Goal: Task Accomplishment & Management: Manage account settings

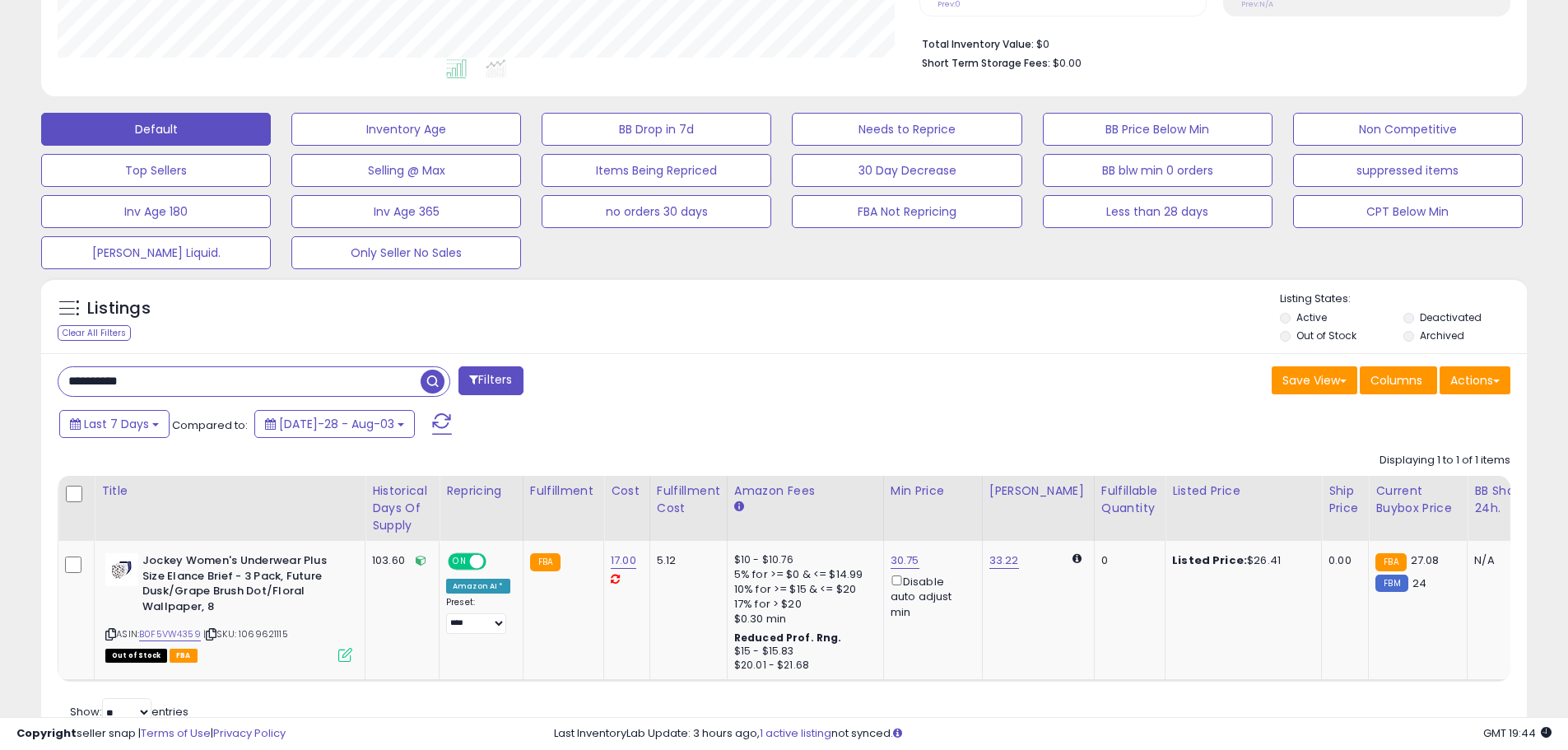
scroll to position [477, 0]
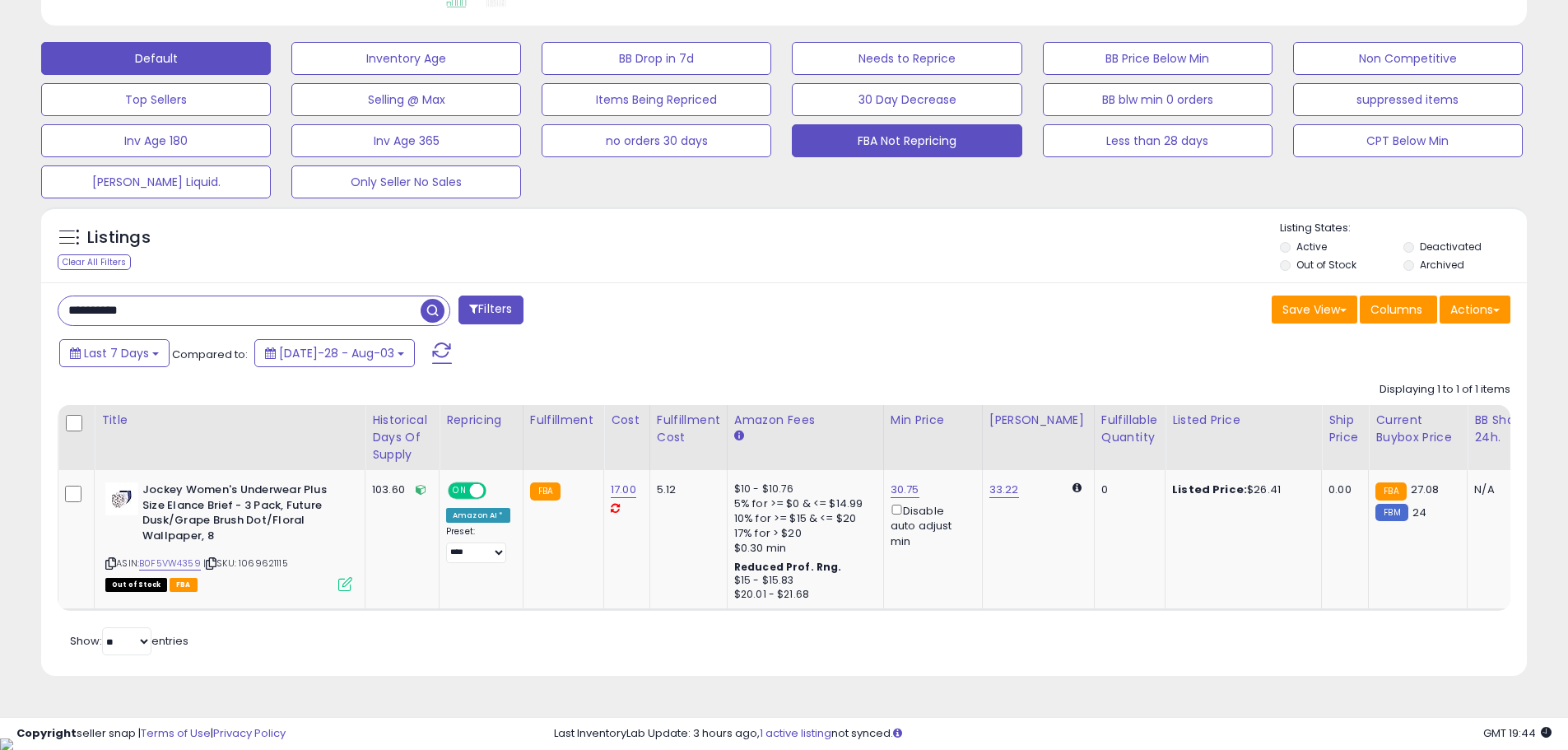
click at [521, 75] on button "FBA Not Repricing" at bounding box center [405, 59] width 229 height 33
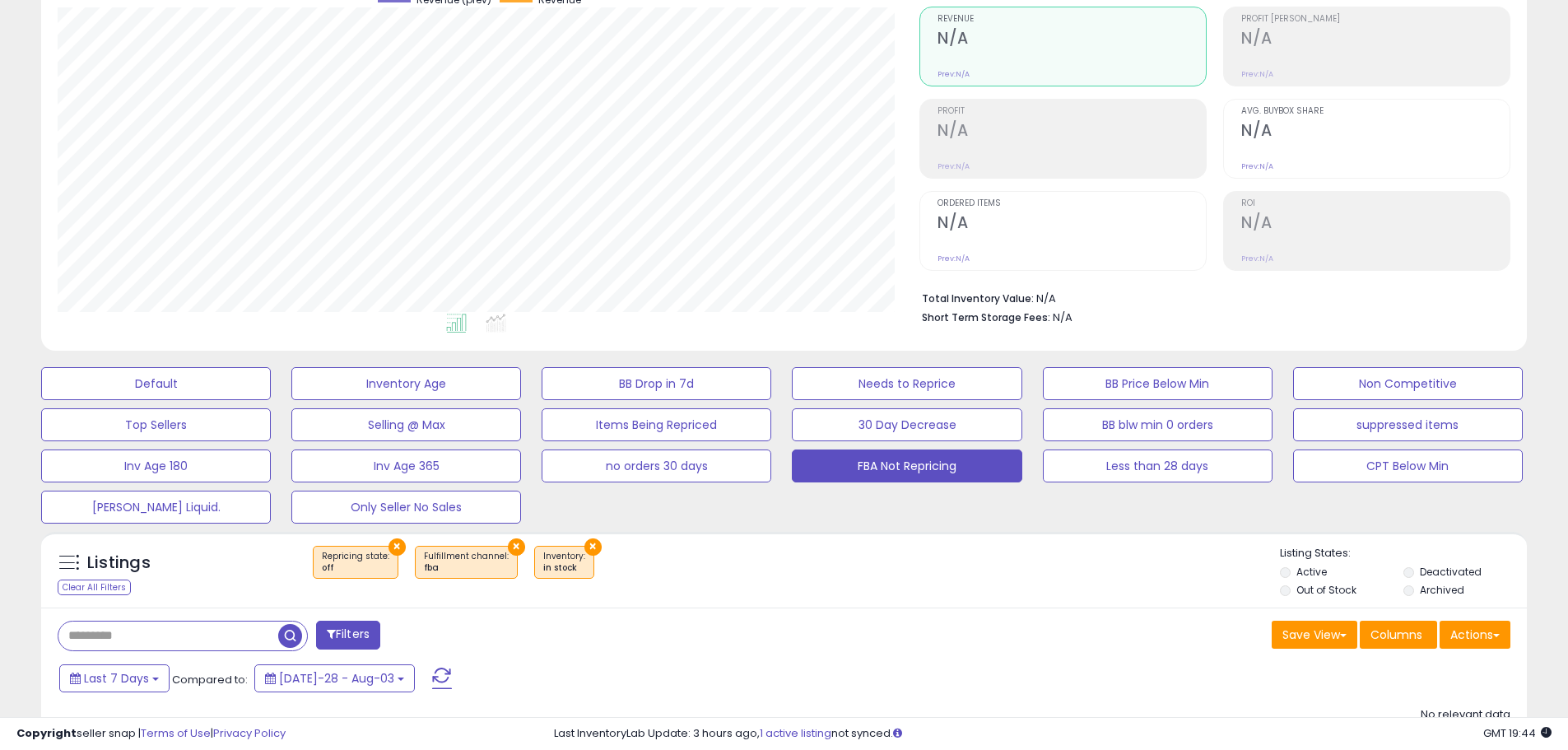
scroll to position [0, 0]
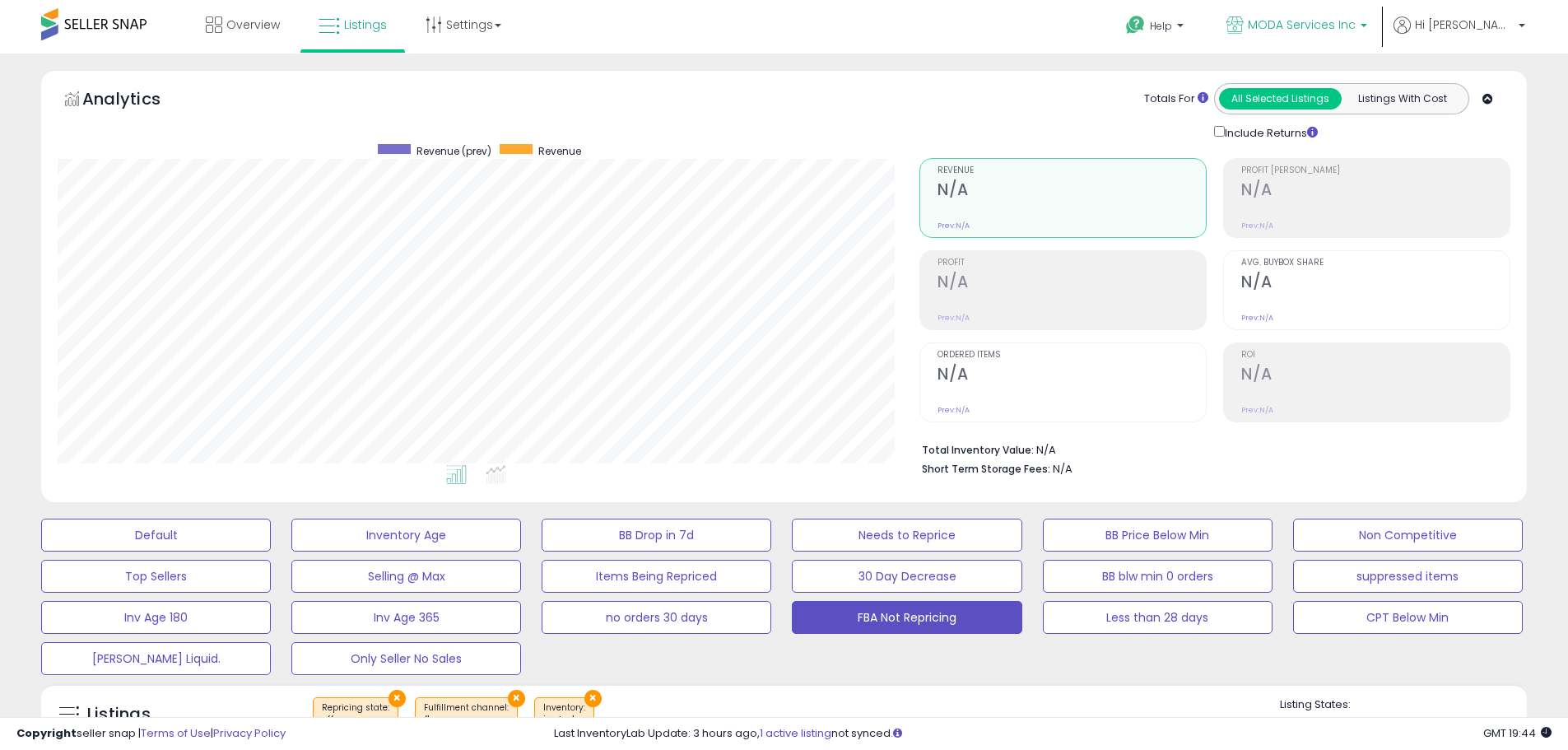
click at [1350, 30] on span "MODA Services Inc" at bounding box center [1302, 25] width 108 height 17
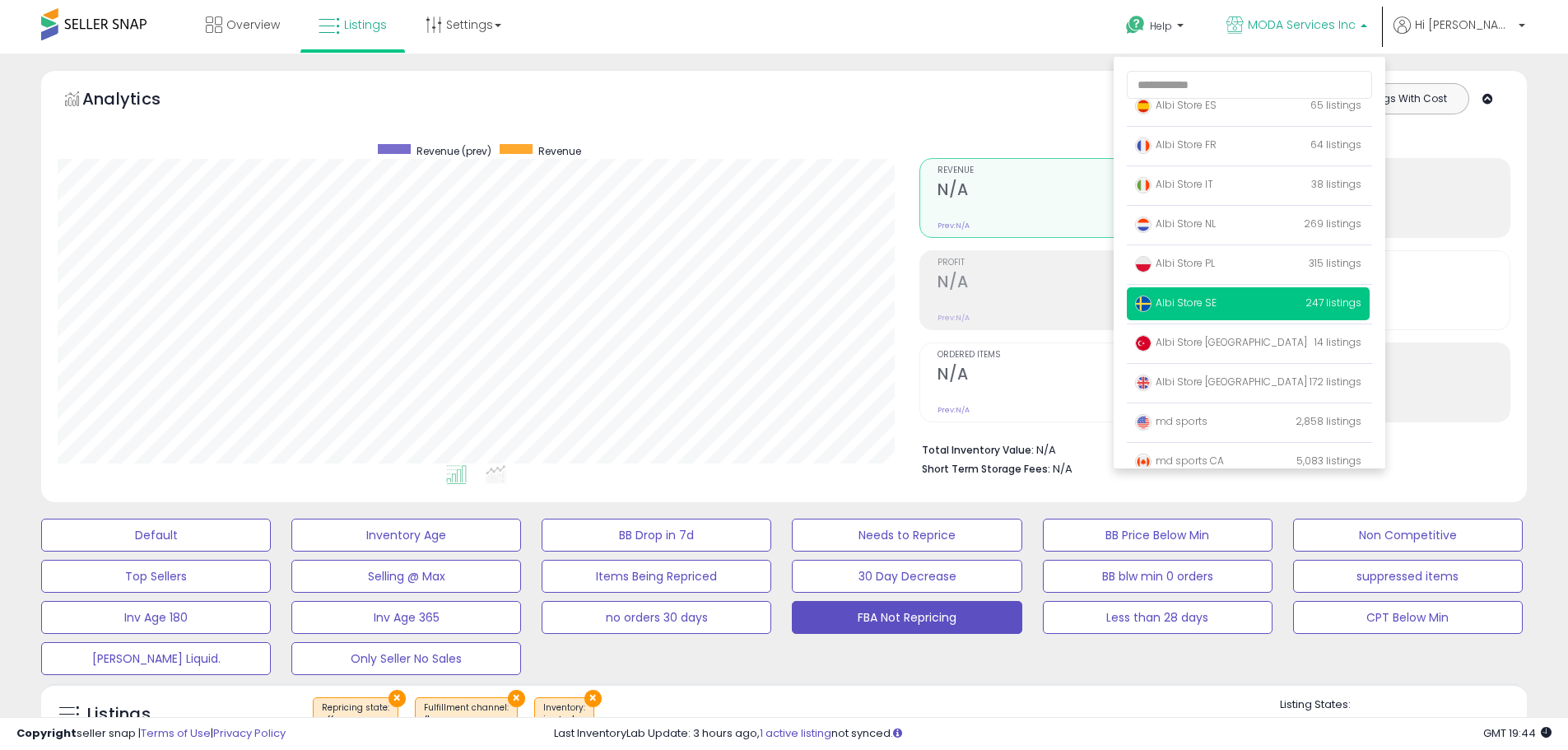
scroll to position [107, 0]
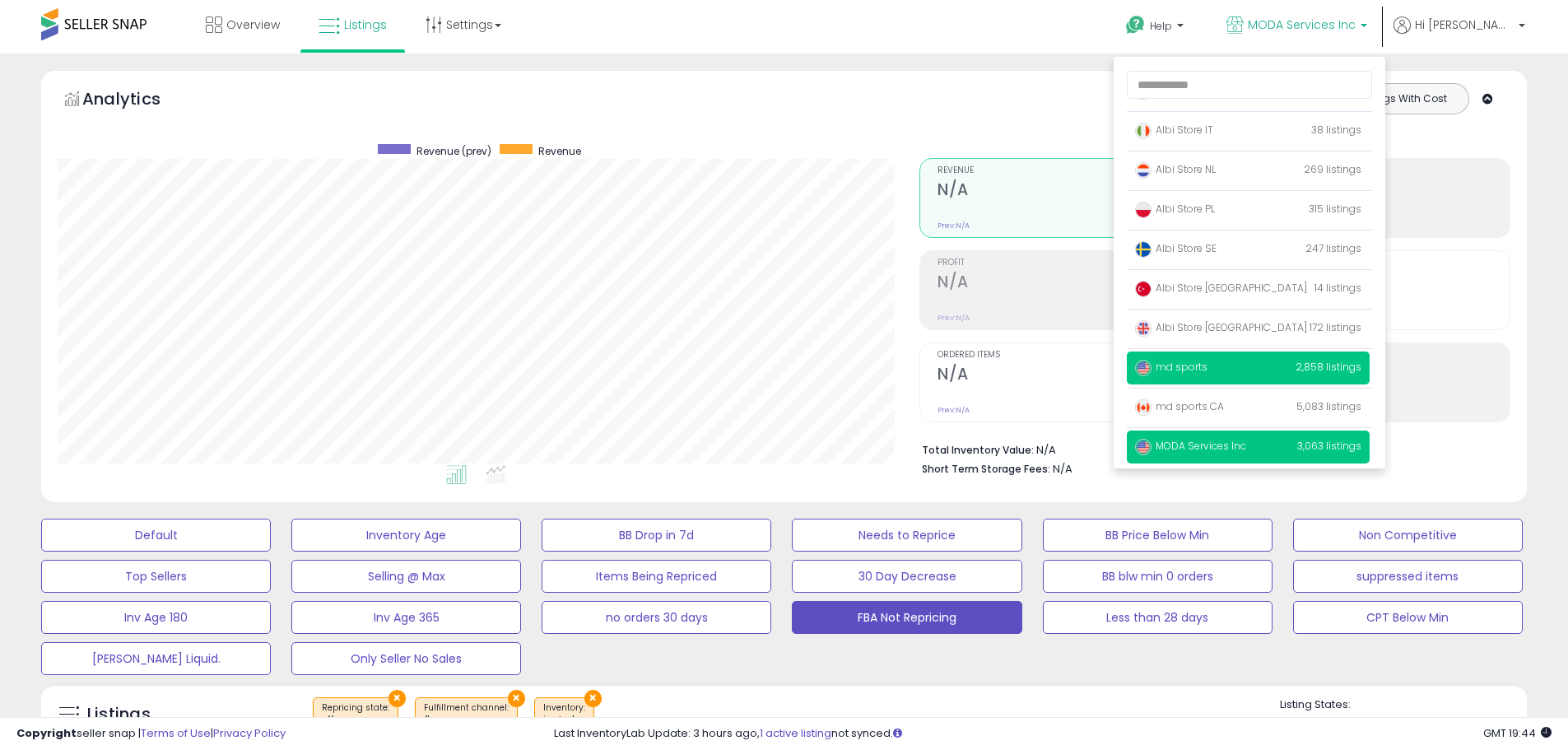
click at [1207, 373] on span "md sports" at bounding box center [1171, 367] width 73 height 14
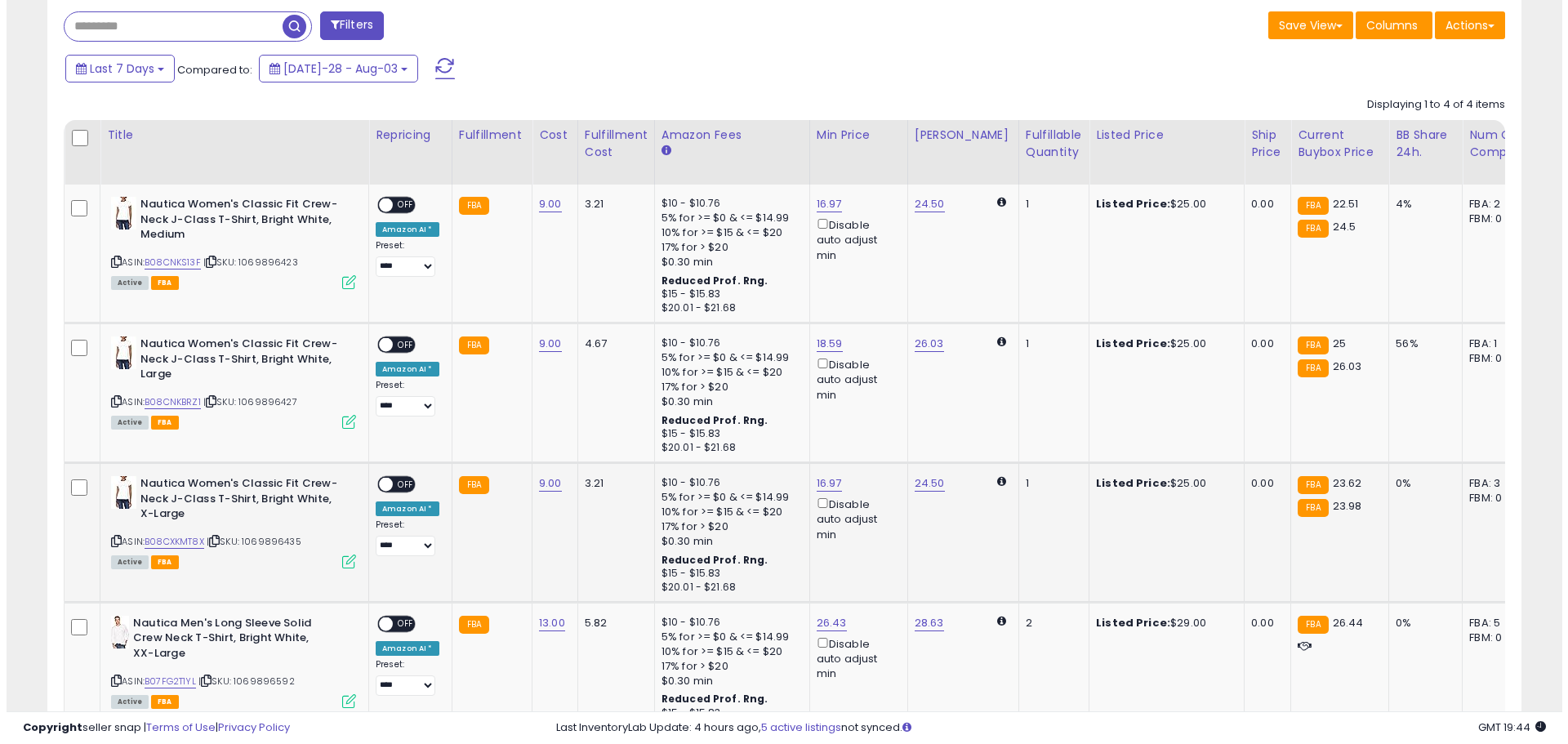
scroll to position [728, 0]
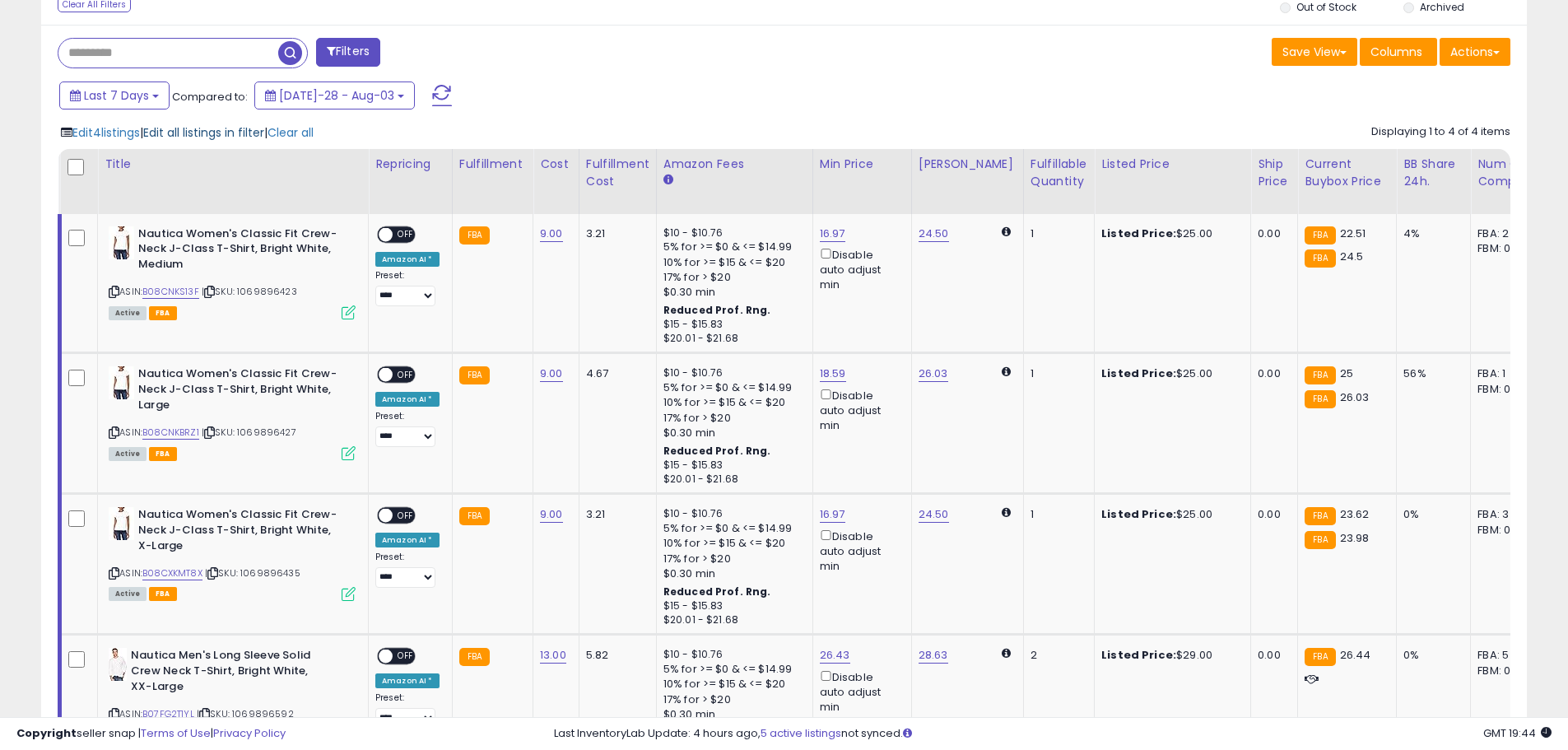
click at [223, 136] on span "Edit all listings in filter" at bounding box center [204, 132] width 121 height 17
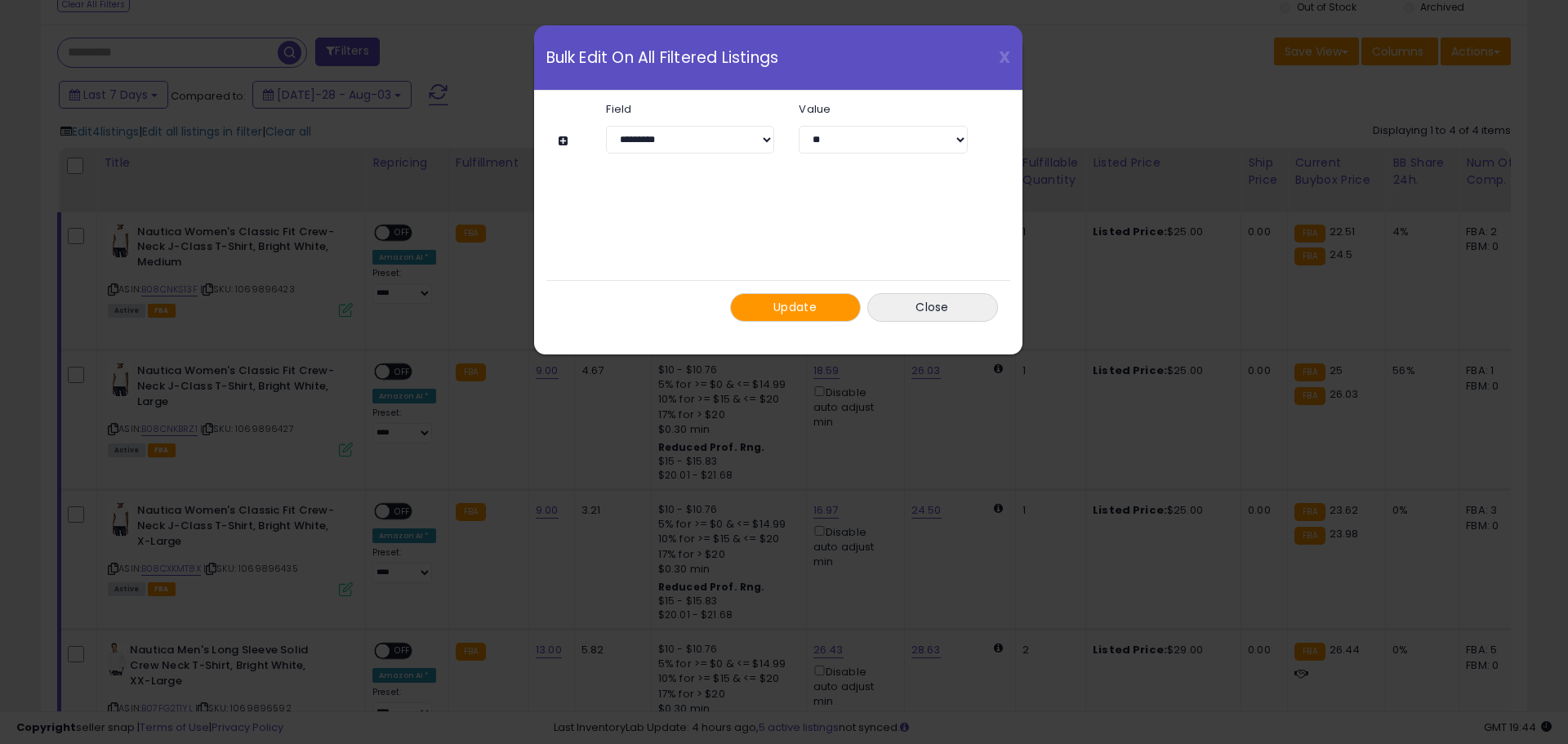
click at [813, 304] on span "Update" at bounding box center [795, 307] width 44 height 16
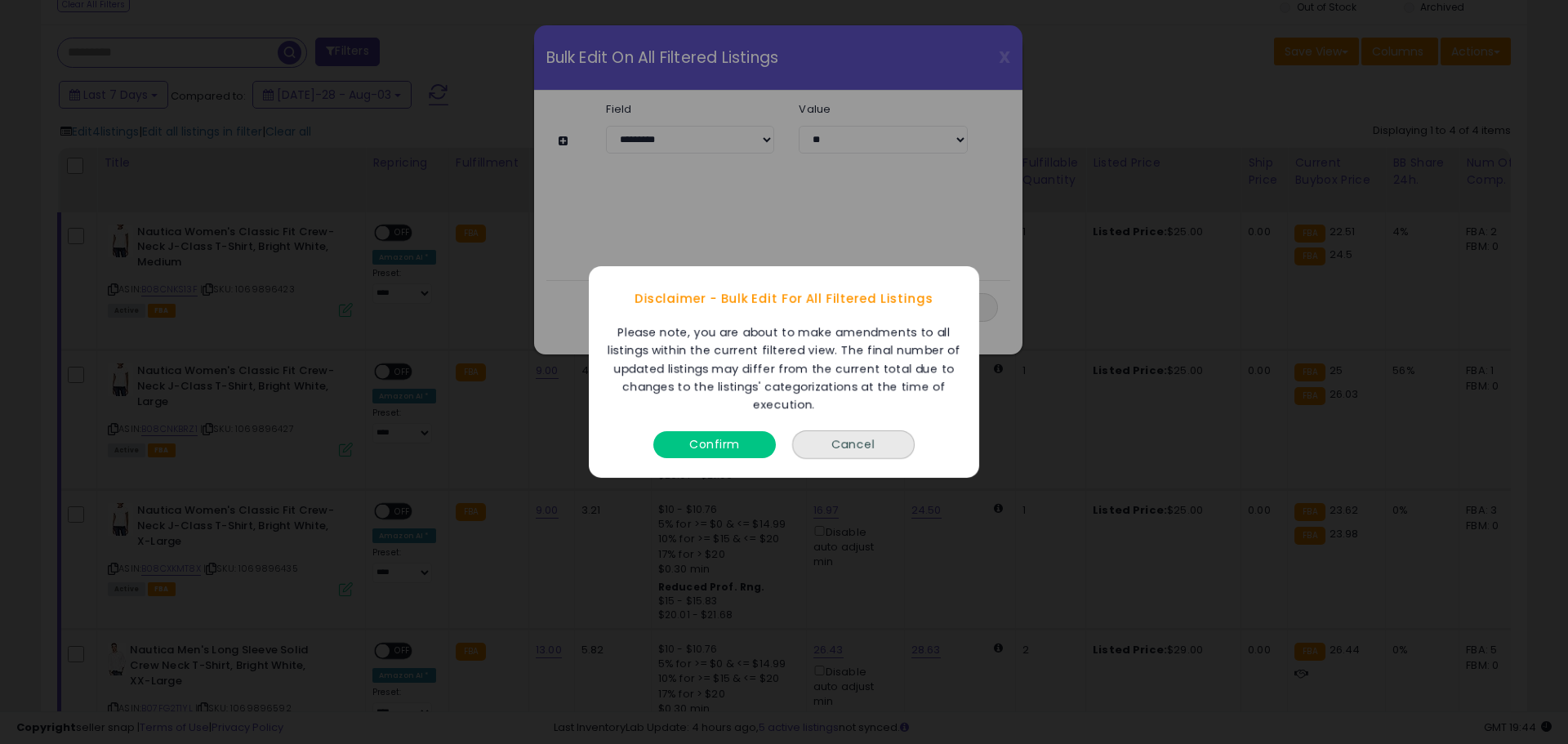
click at [733, 436] on button "Confirm" at bounding box center [715, 444] width 122 height 27
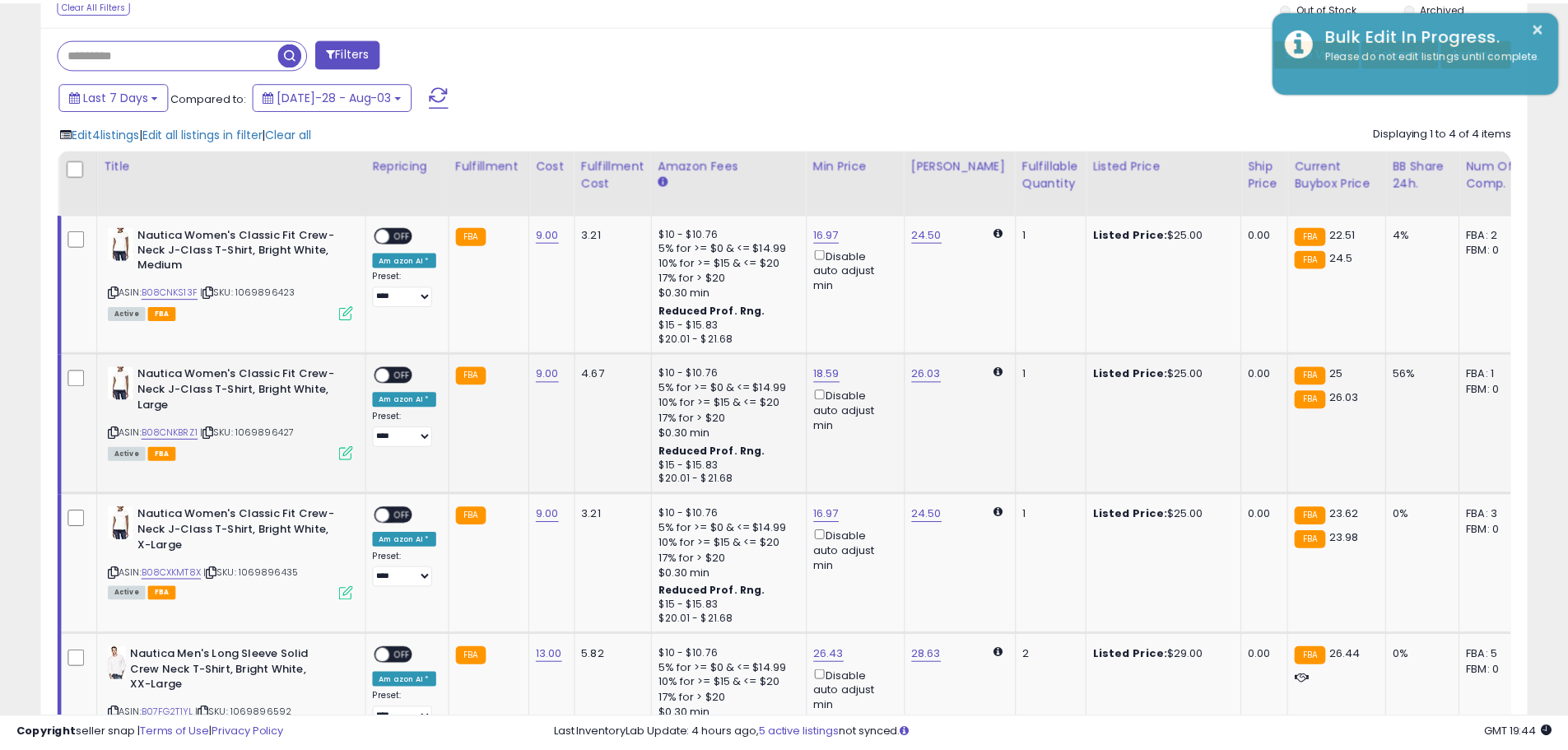
scroll to position [822920, 822024]
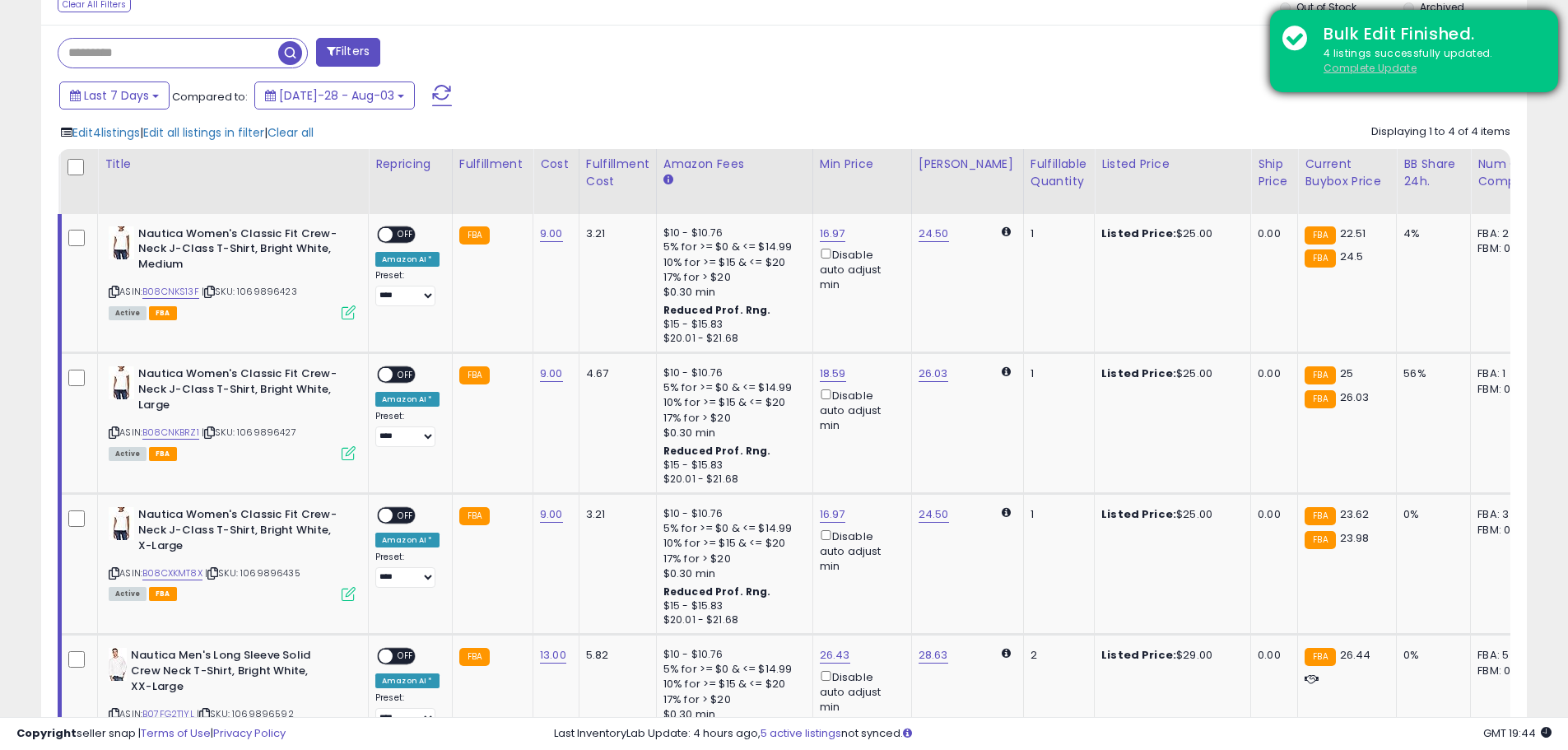
click at [1374, 65] on u "Complete Update" at bounding box center [1369, 68] width 93 height 14
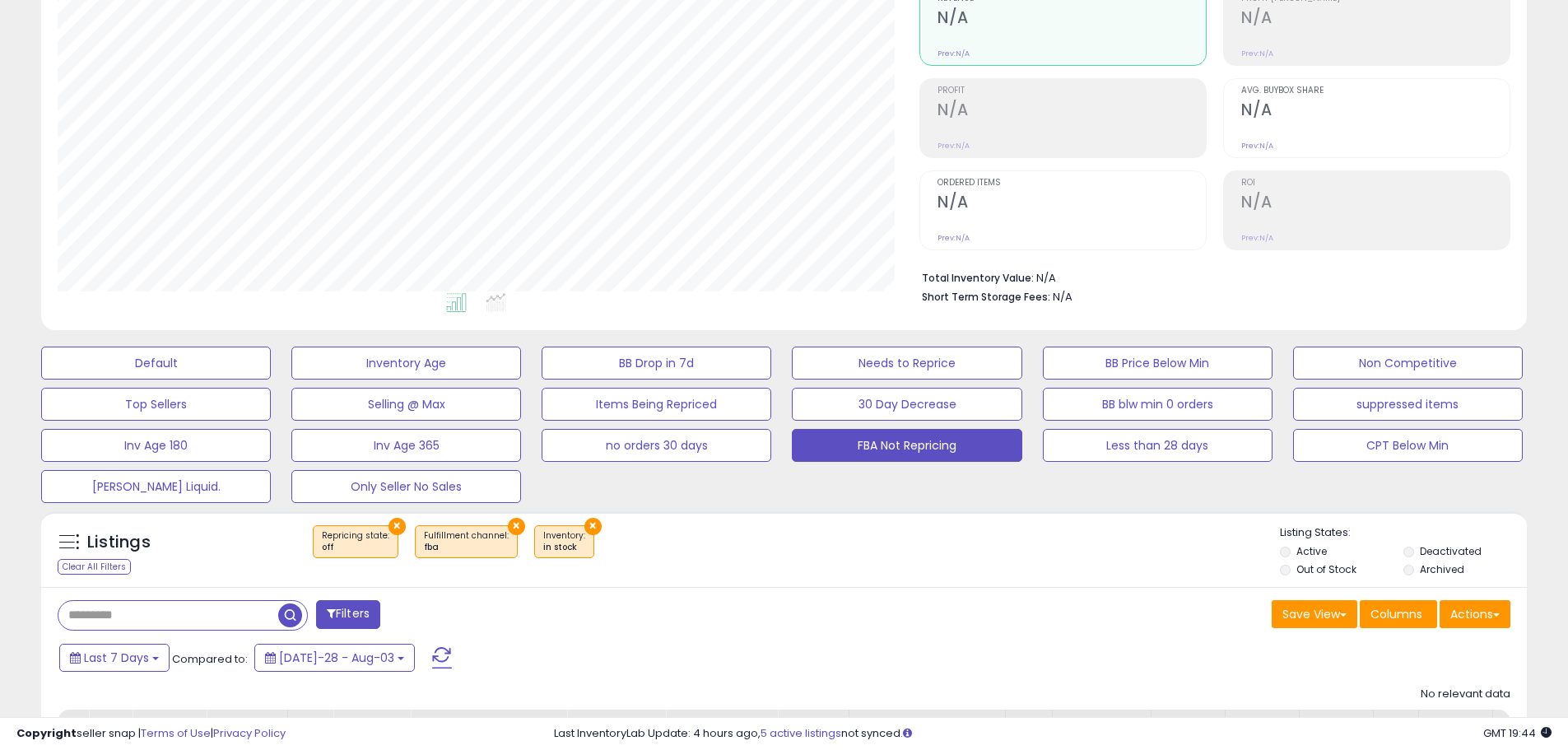
scroll to position [0, 0]
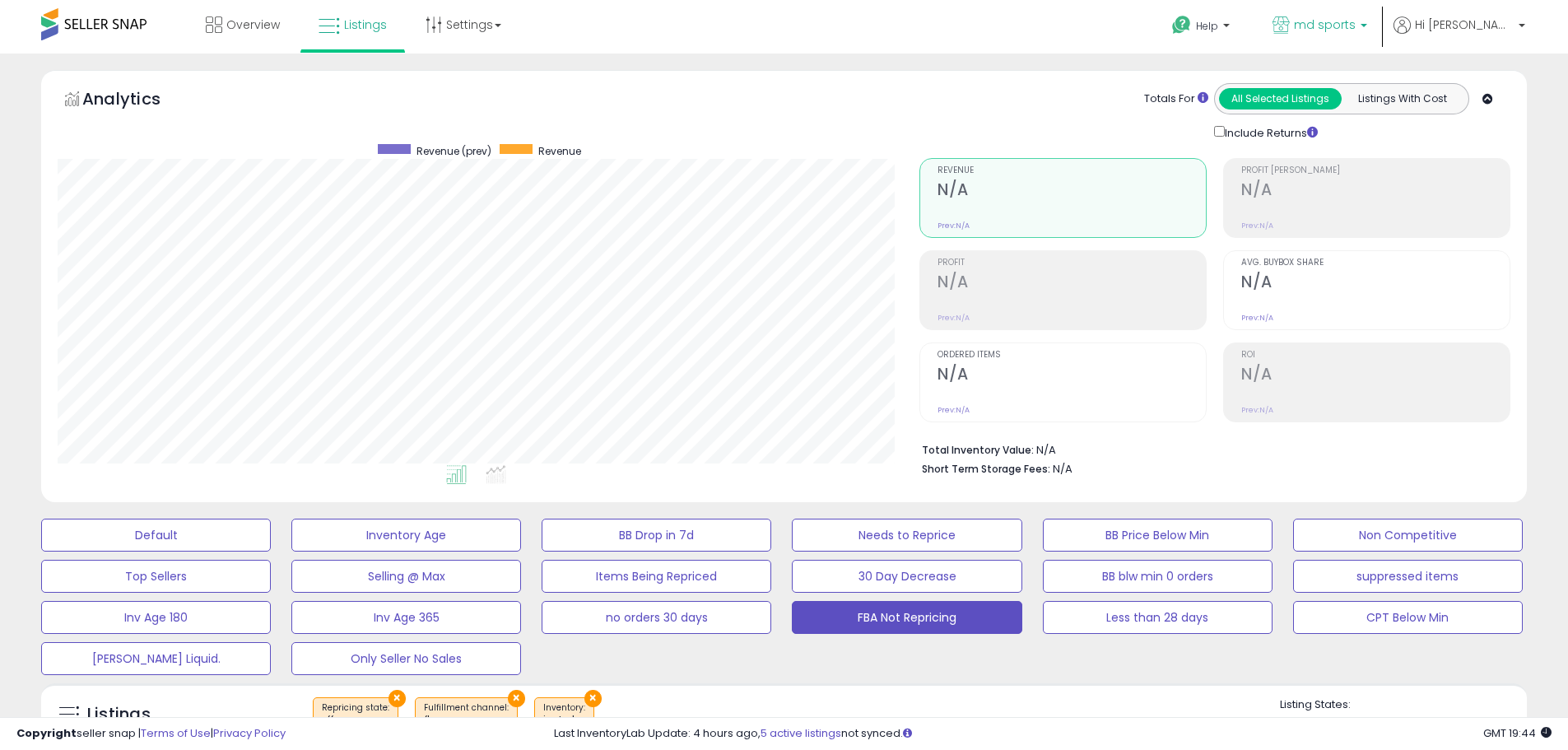
click at [1355, 32] on span "md sports" at bounding box center [1324, 25] width 62 height 17
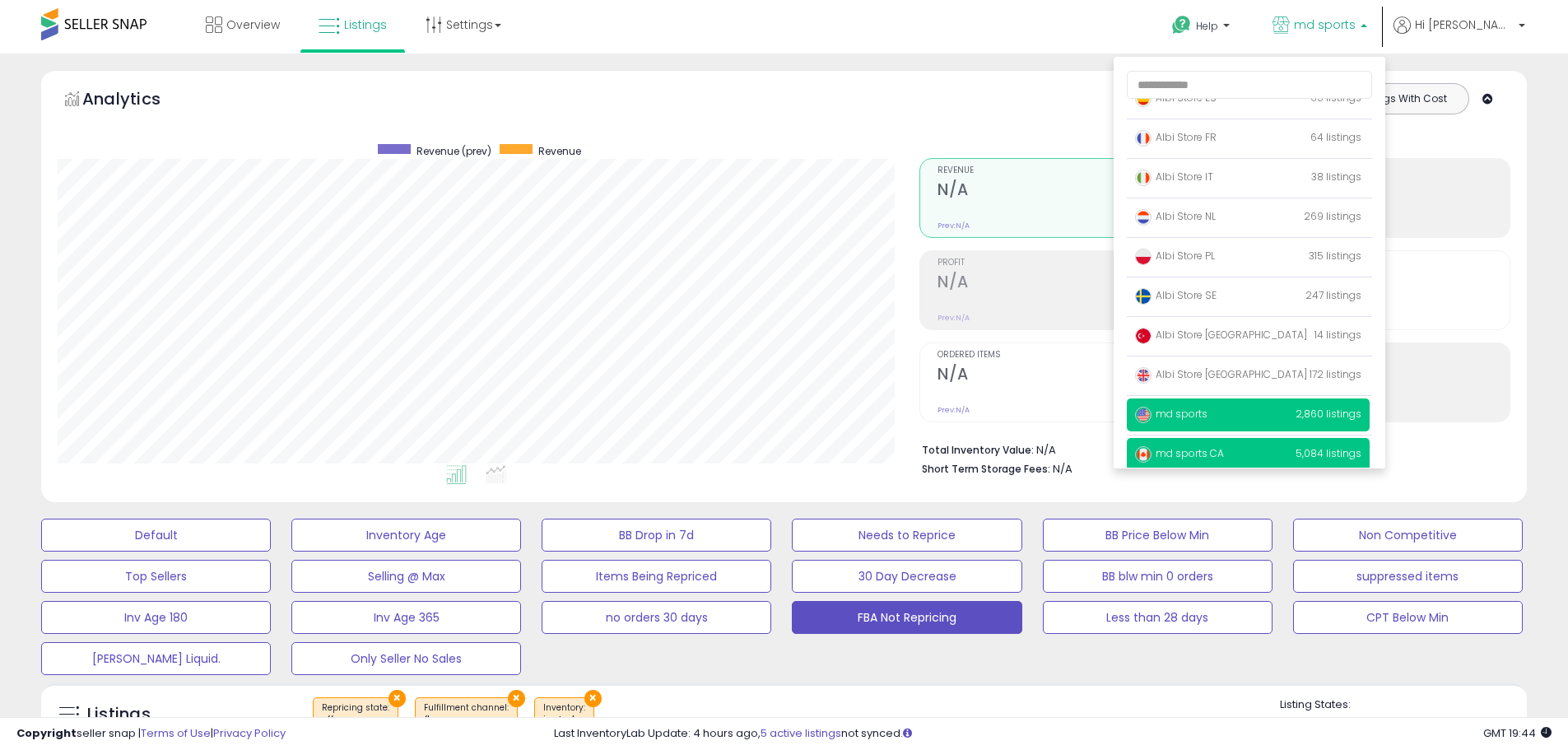
scroll to position [107, 0]
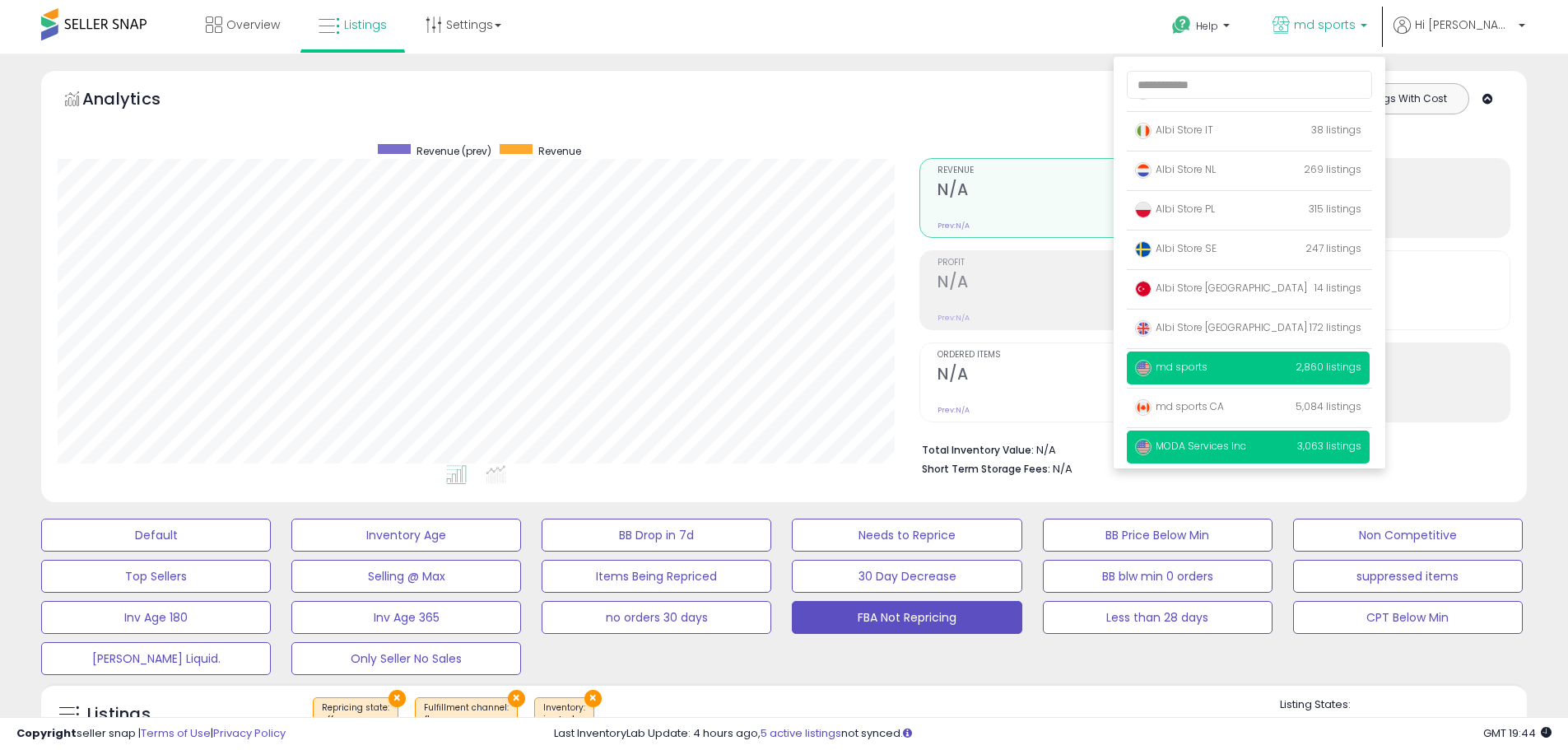
click at [1246, 440] on span "MODA Services Inc" at bounding box center [1190, 445] width 111 height 14
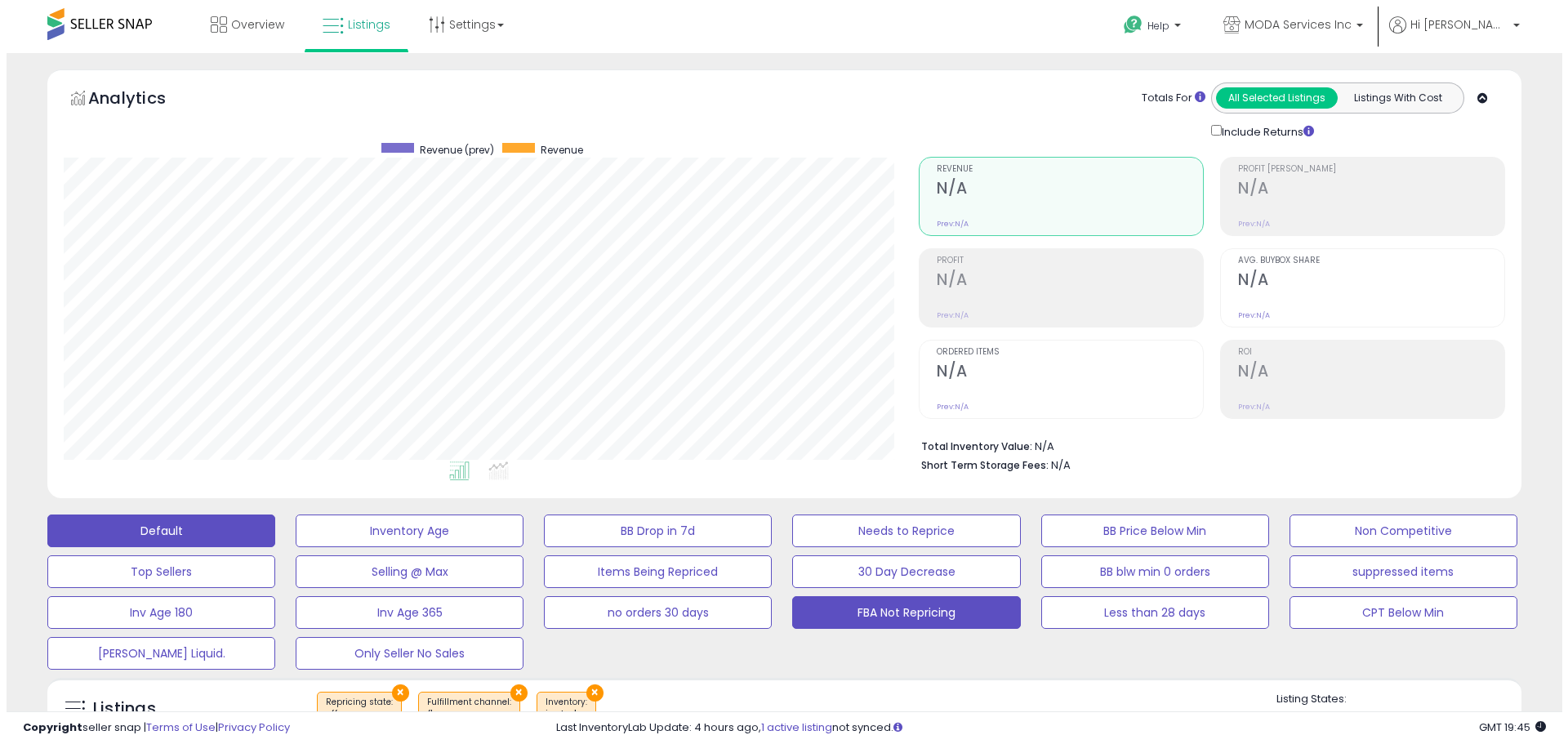
scroll to position [335, 855]
click at [134, 540] on button "Default" at bounding box center [154, 531] width 228 height 33
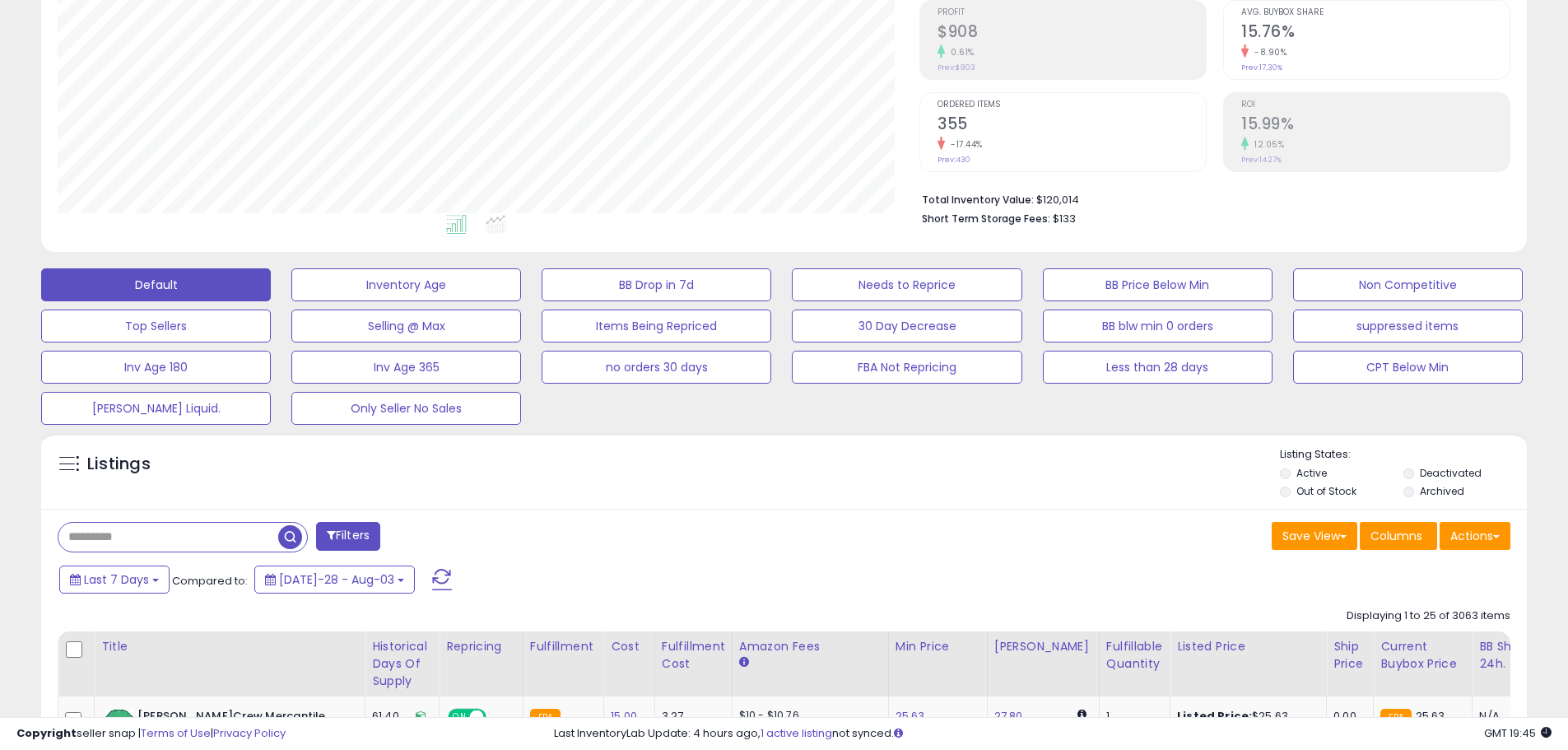
scroll to position [0, 0]
